Goal: Check status: Check status

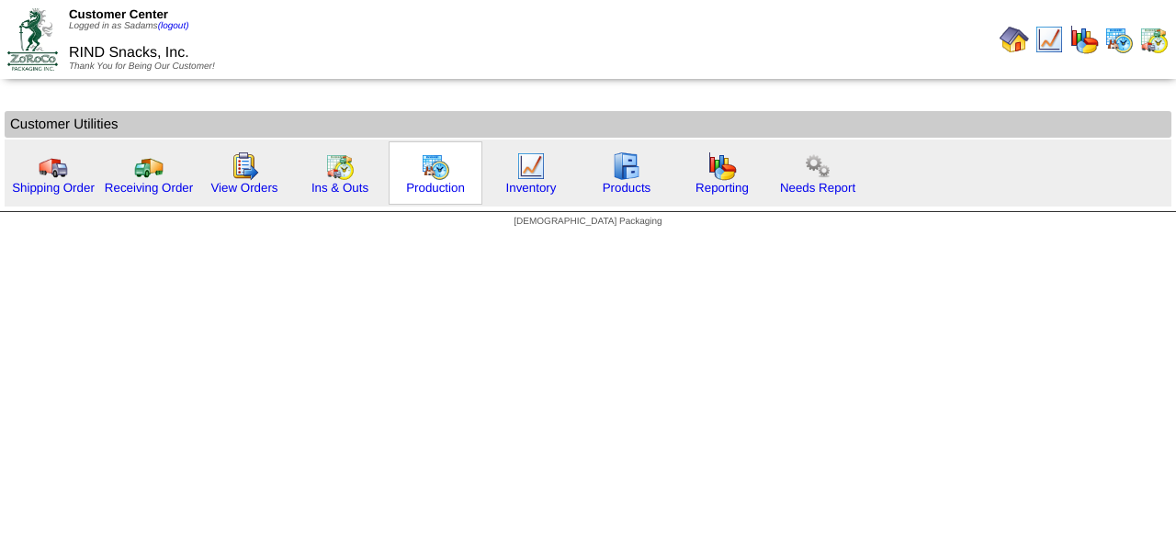
click at [428, 202] on div "Production" at bounding box center [435, 172] width 94 height 63
click at [437, 195] on div "Production" at bounding box center [435, 172] width 94 height 63
click at [451, 174] on div "Production" at bounding box center [435, 172] width 94 height 63
click at [451, 184] on link "Production" at bounding box center [435, 188] width 59 height 14
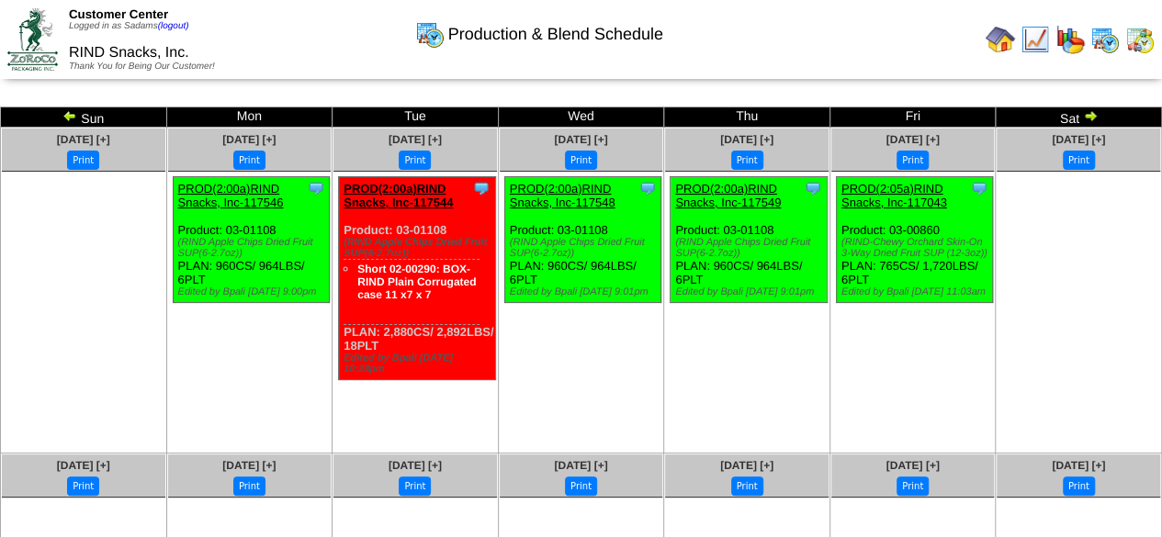
click at [68, 114] on img at bounding box center [69, 115] width 15 height 15
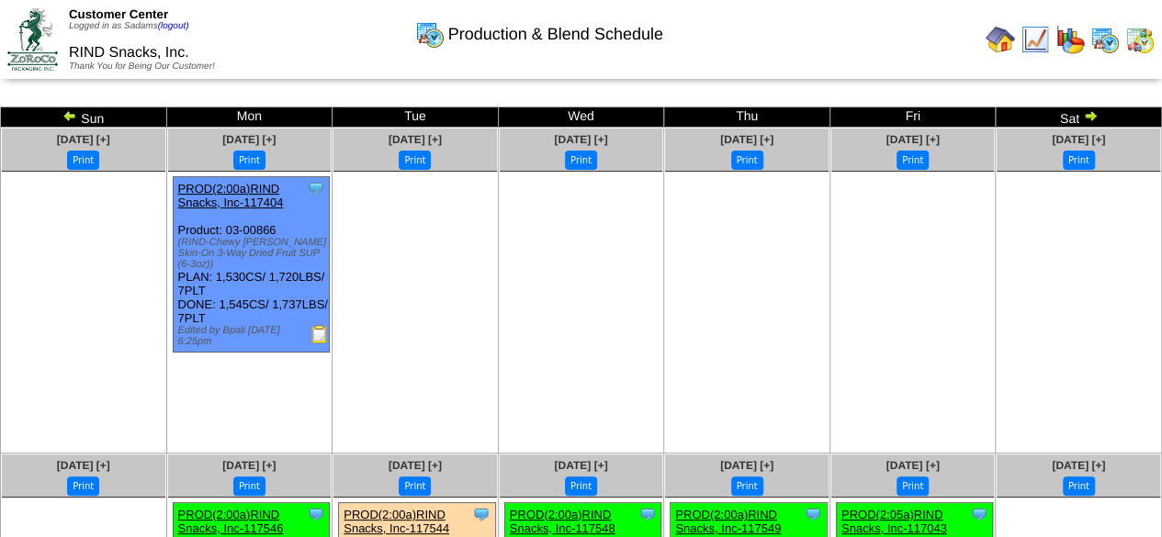
click at [69, 122] on img at bounding box center [69, 115] width 15 height 15
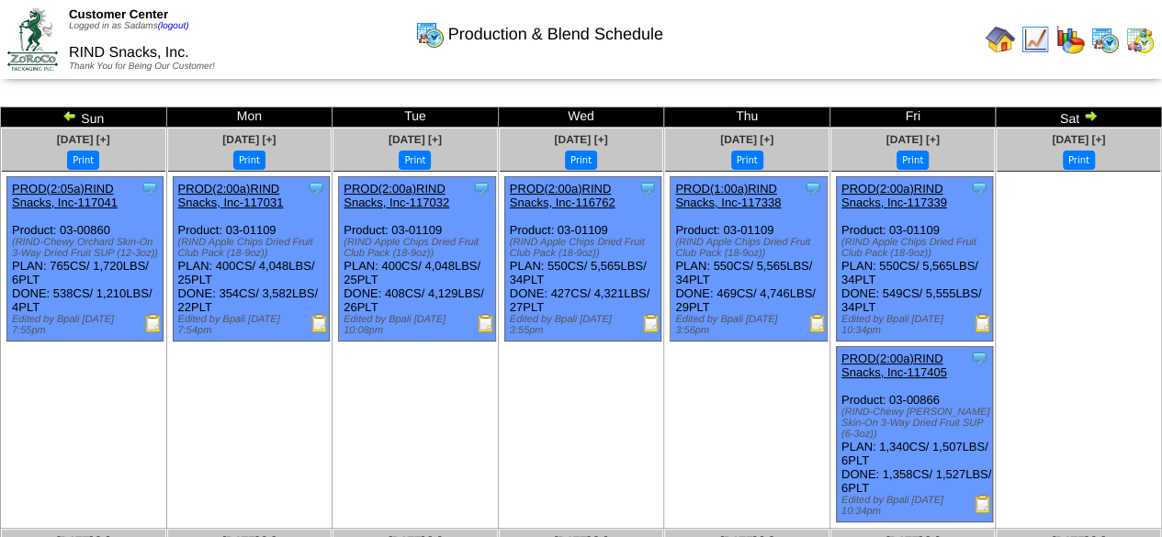
click at [981, 332] on img at bounding box center [982, 323] width 18 height 18
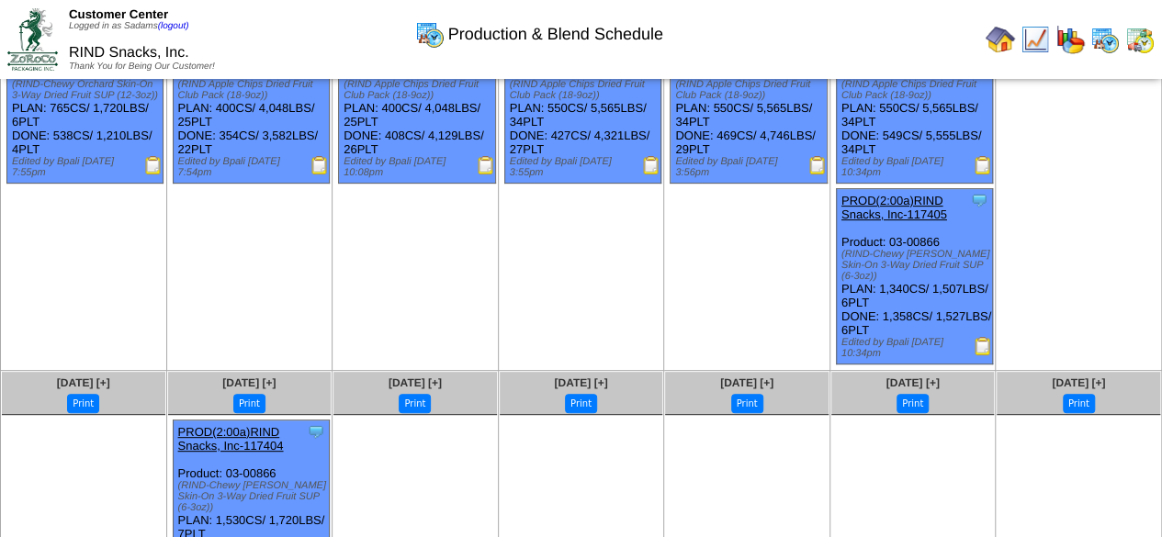
scroll to position [184, 0]
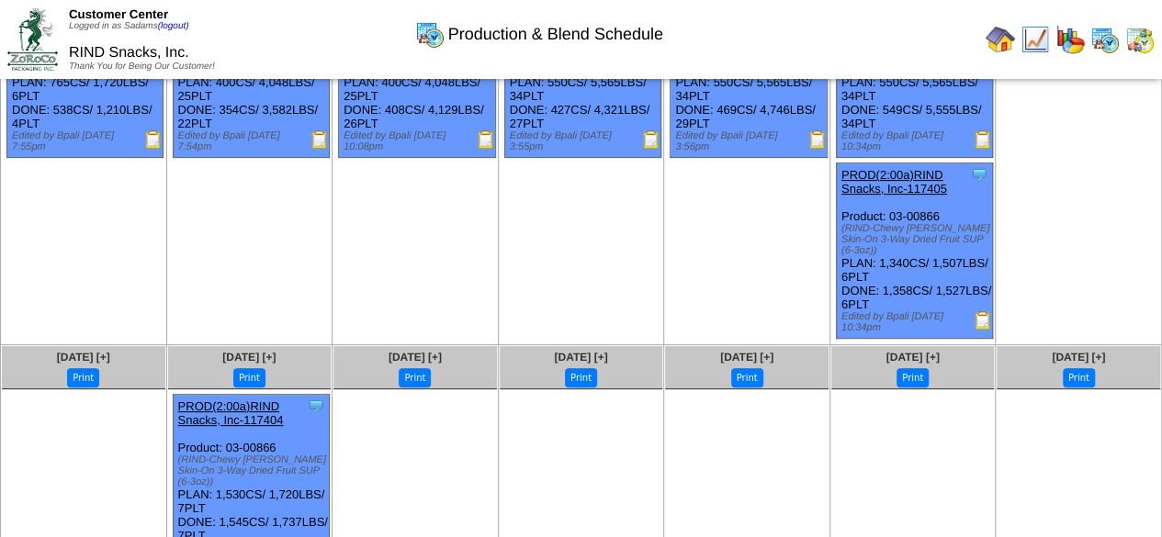
click at [983, 319] on img at bounding box center [982, 320] width 18 height 18
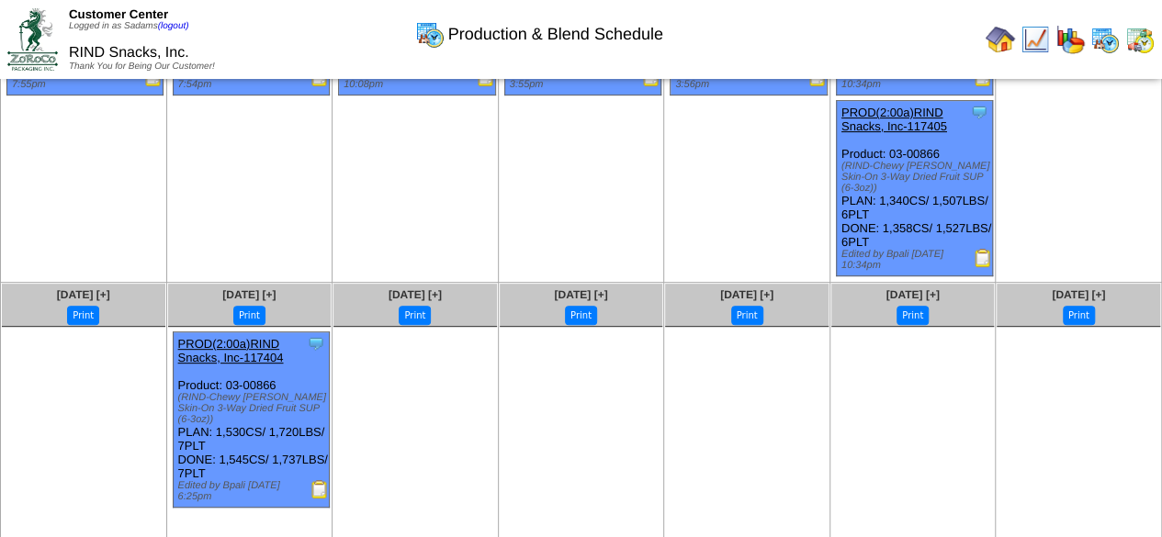
scroll to position [340, 0]
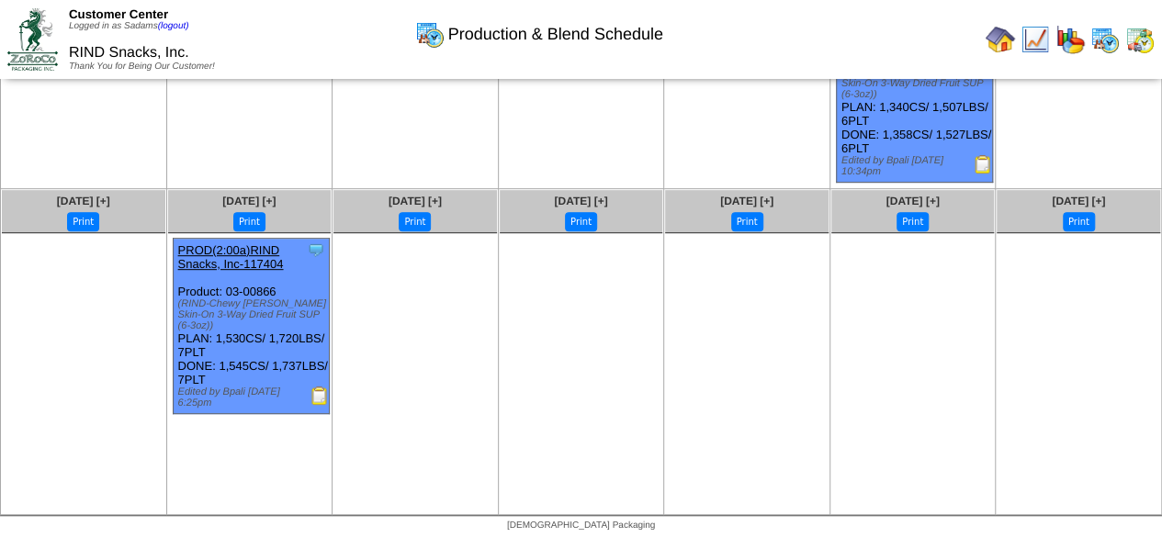
click at [316, 398] on img at bounding box center [319, 396] width 18 height 18
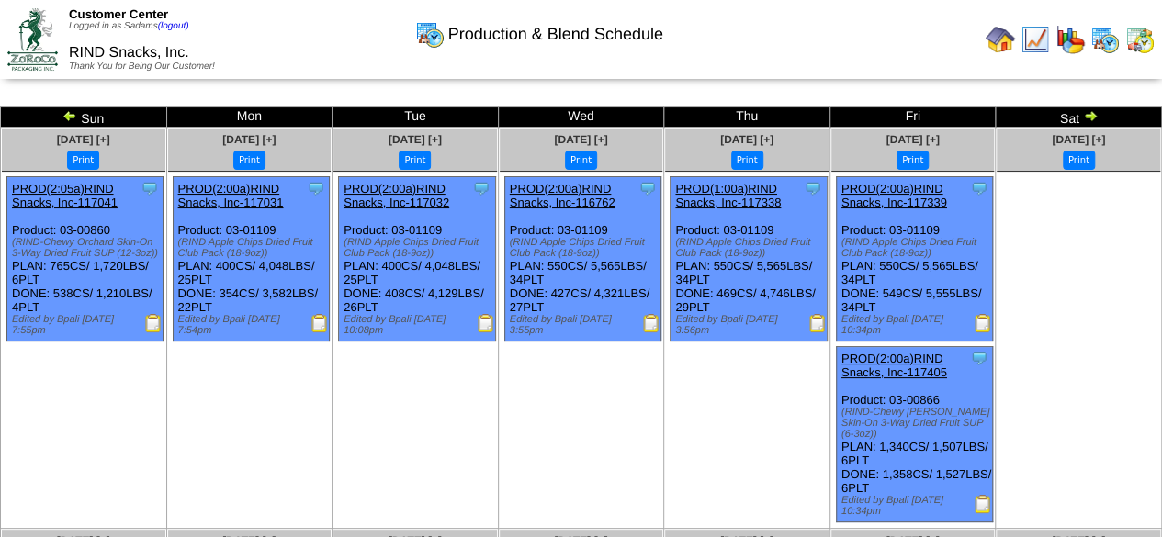
click at [1009, 39] on img at bounding box center [999, 39] width 29 height 29
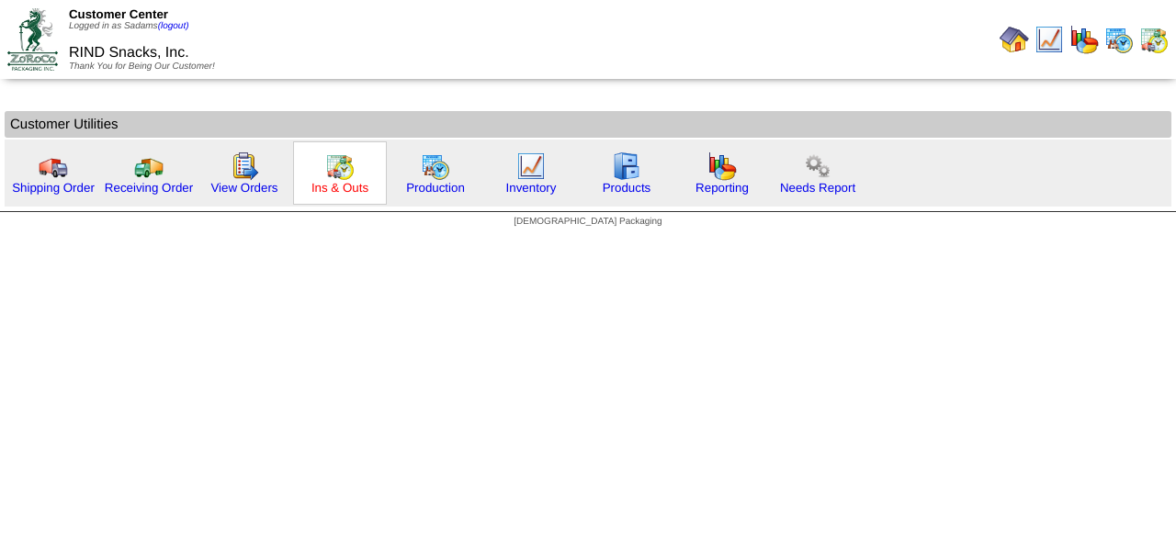
click at [342, 187] on link "Ins & Outs" at bounding box center [339, 188] width 57 height 14
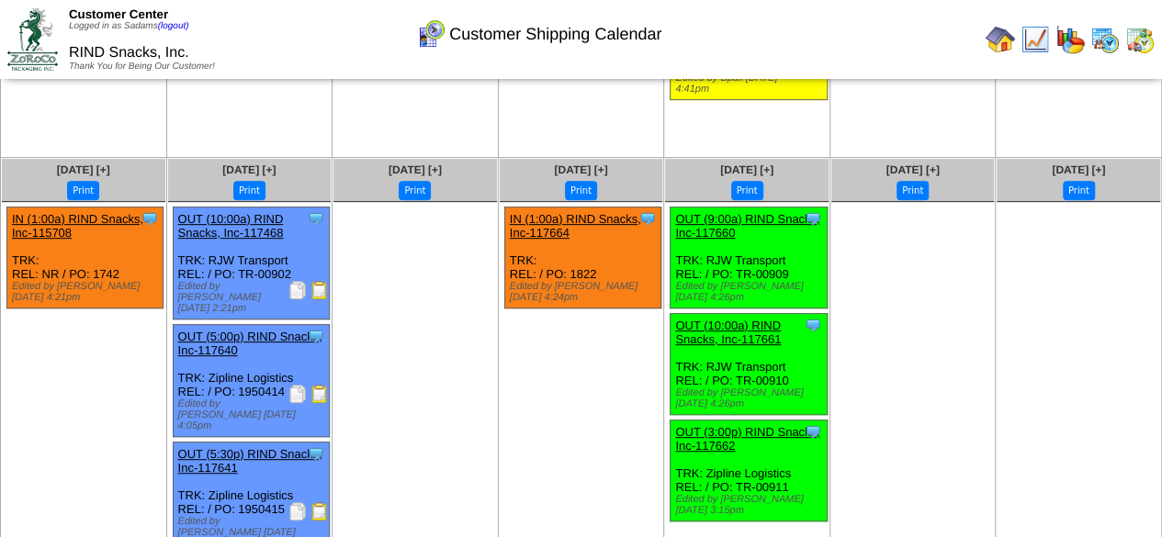
scroll to position [316, 0]
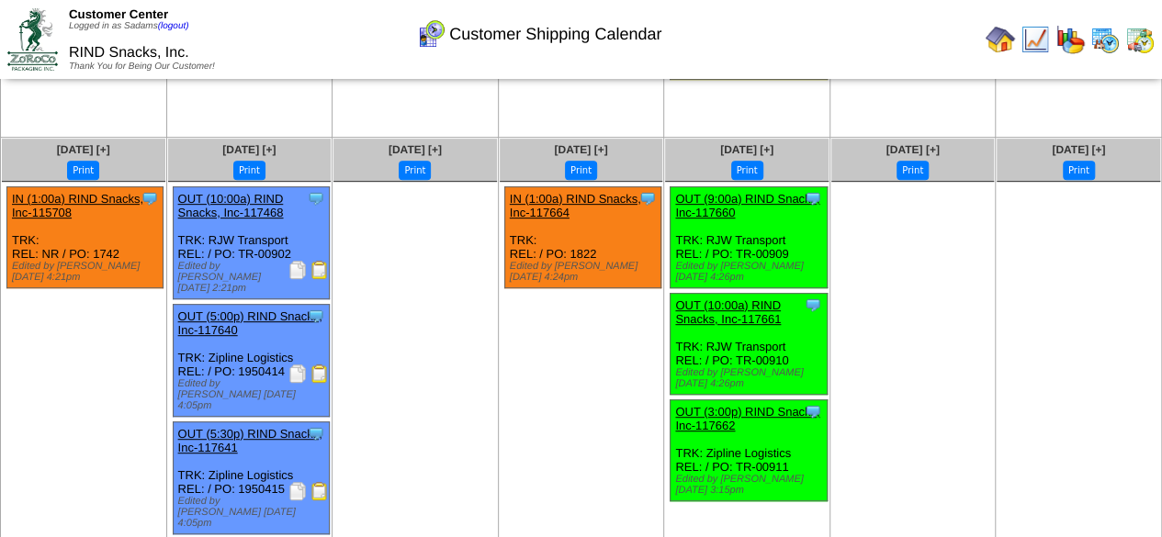
click at [323, 367] on img at bounding box center [319, 374] width 18 height 18
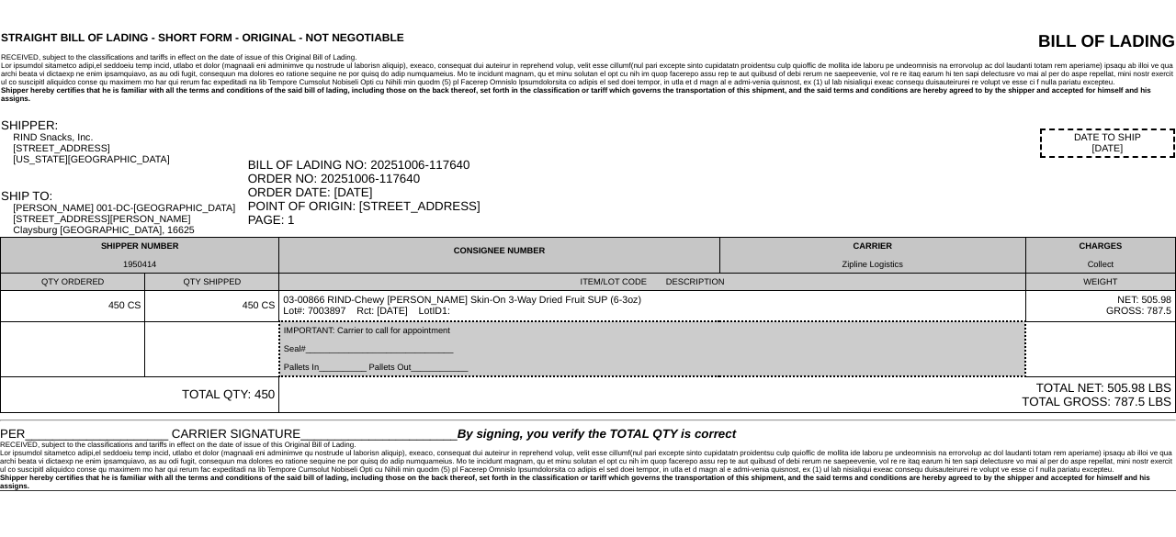
click at [143, 265] on div "1950414" at bounding box center [140, 264] width 270 height 9
copy div "1950414"
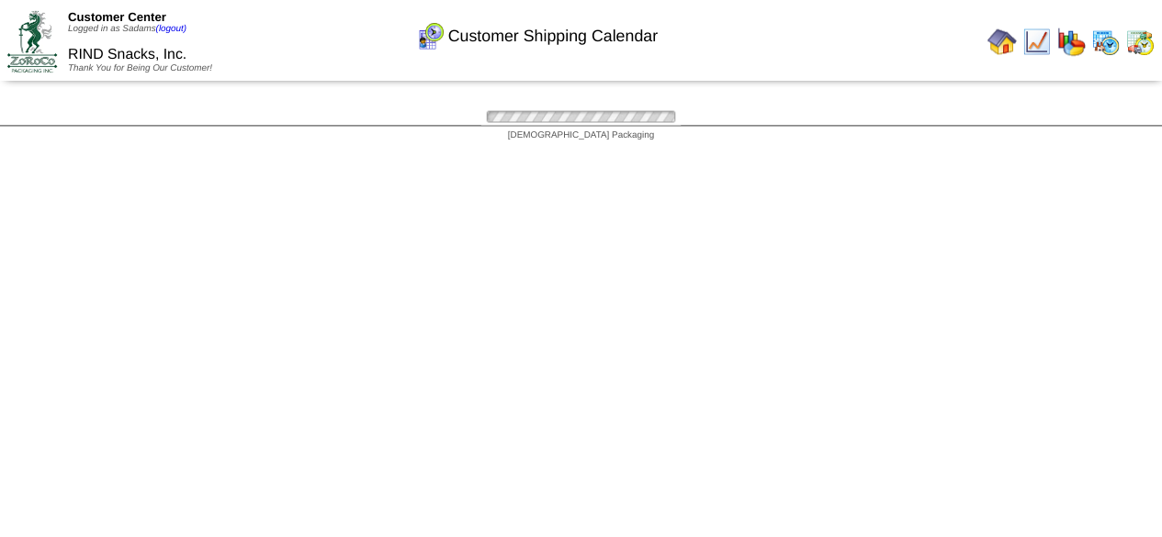
scroll to position [316, 0]
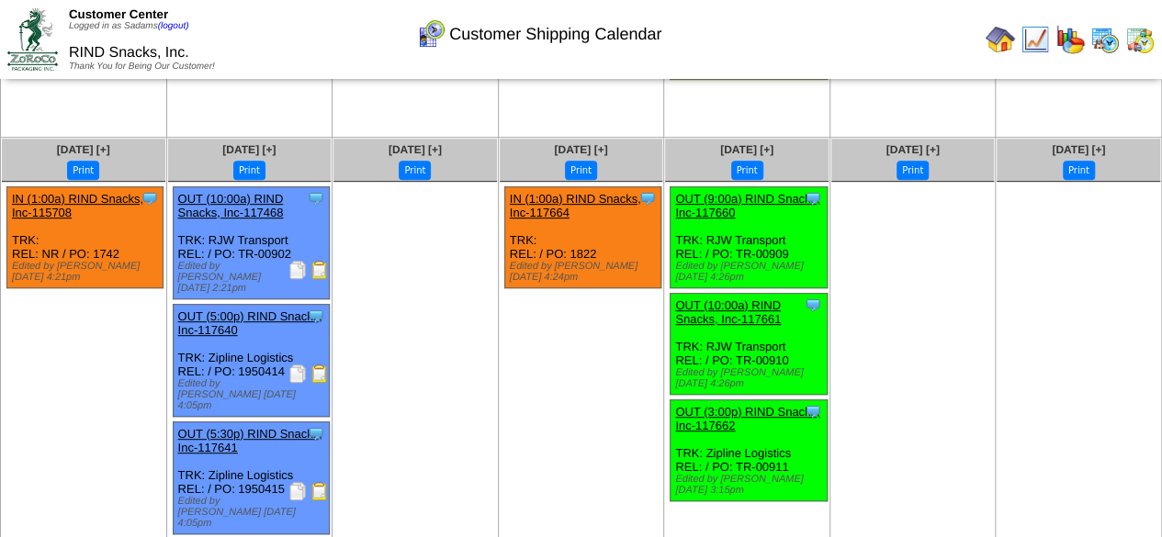
click at [318, 482] on img at bounding box center [319, 491] width 18 height 18
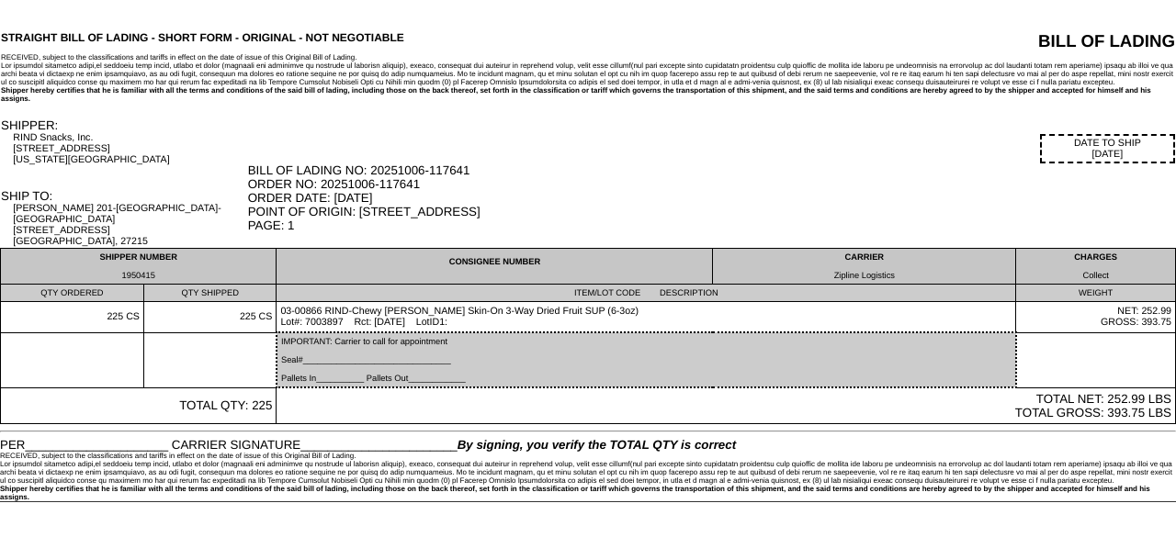
click at [145, 271] on div "1950415" at bounding box center [138, 275] width 267 height 9
copy div "1950415"
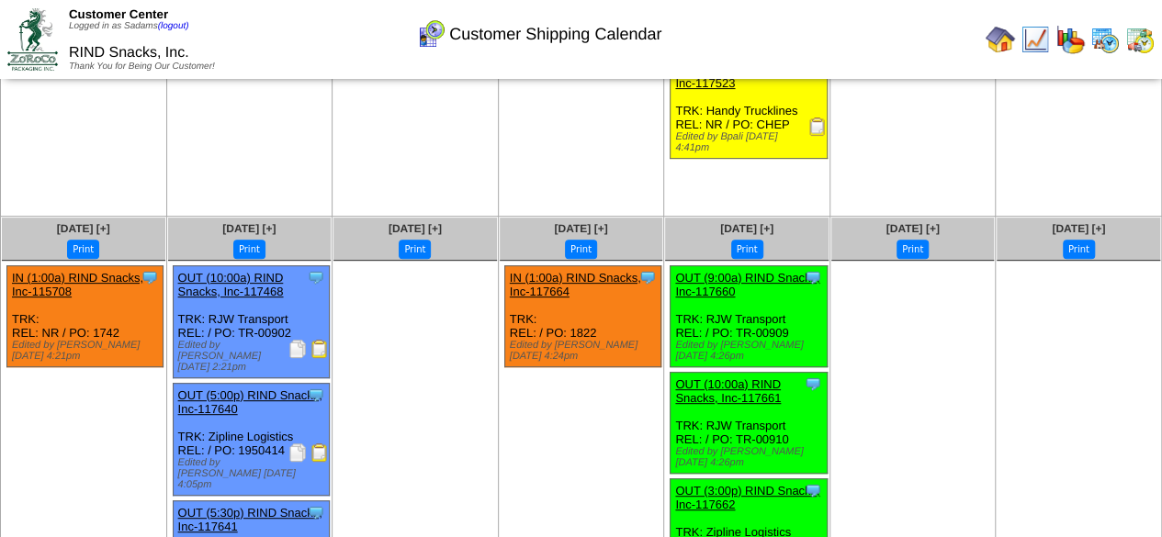
scroll to position [276, 0]
